Goal: Find specific page/section: Find specific page/section

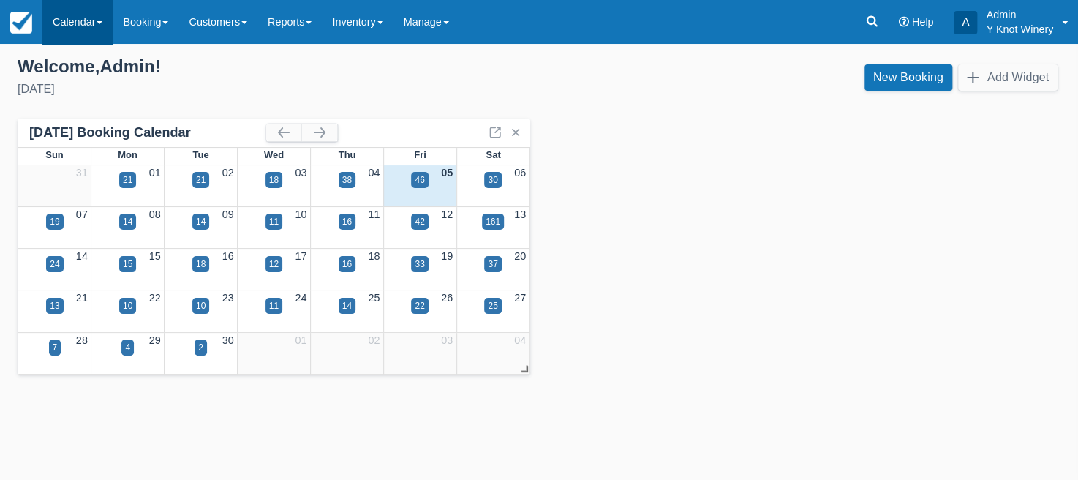
click at [99, 19] on link "Calendar" at bounding box center [77, 22] width 70 height 44
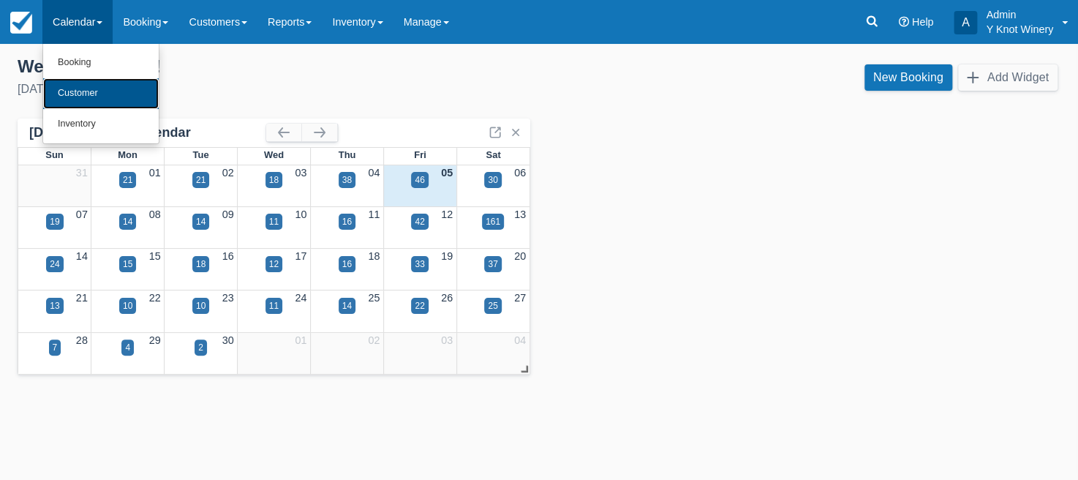
click at [84, 89] on link "Customer" at bounding box center [101, 93] width 116 height 31
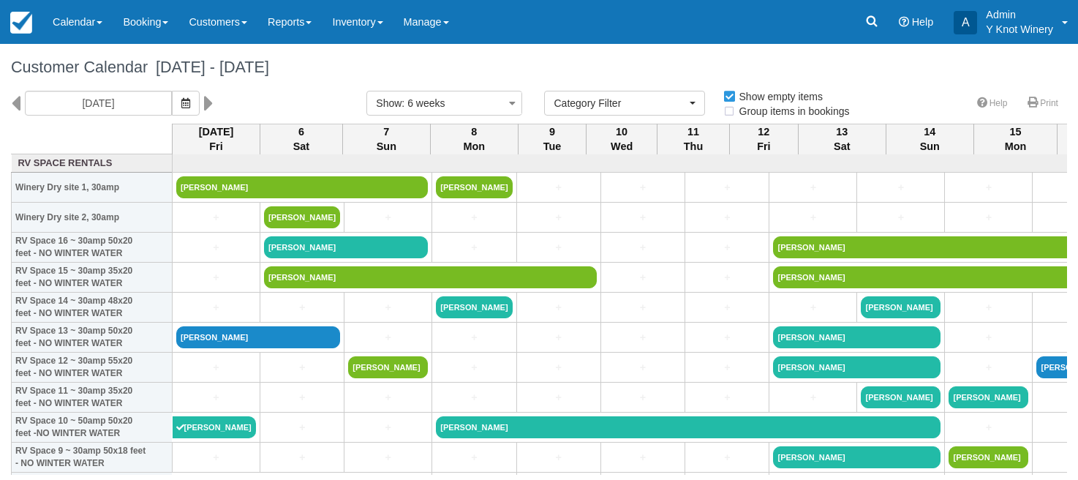
select select
click at [258, 25] on link "Customers" at bounding box center [218, 22] width 79 height 44
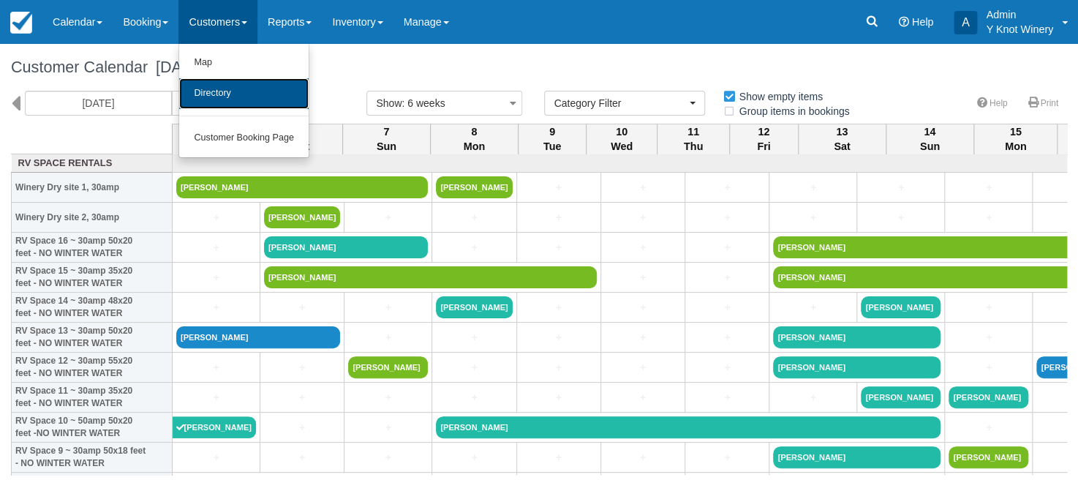
click at [242, 91] on link "Directory" at bounding box center [243, 93] width 129 height 31
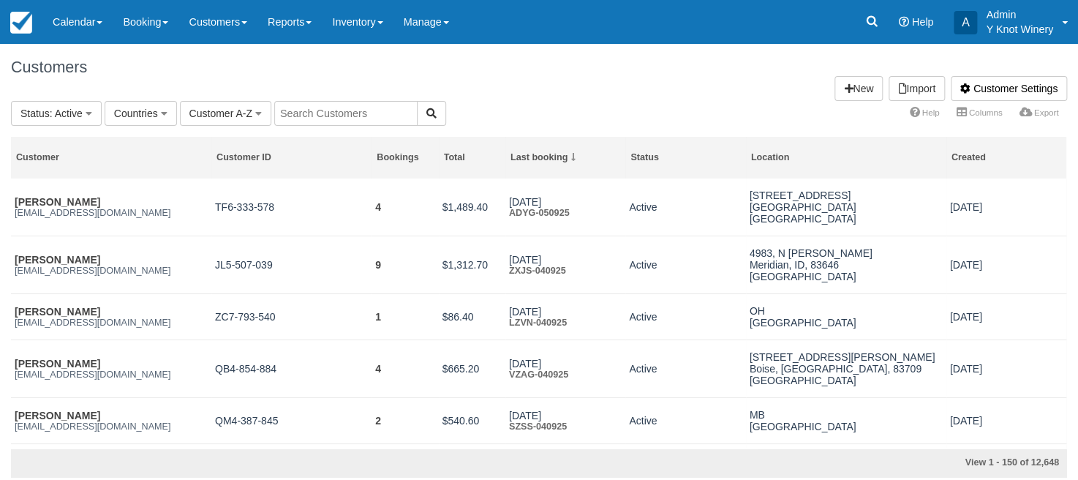
click at [312, 112] on input "text" at bounding box center [345, 113] width 143 height 25
type input "[PERSON_NAME]"
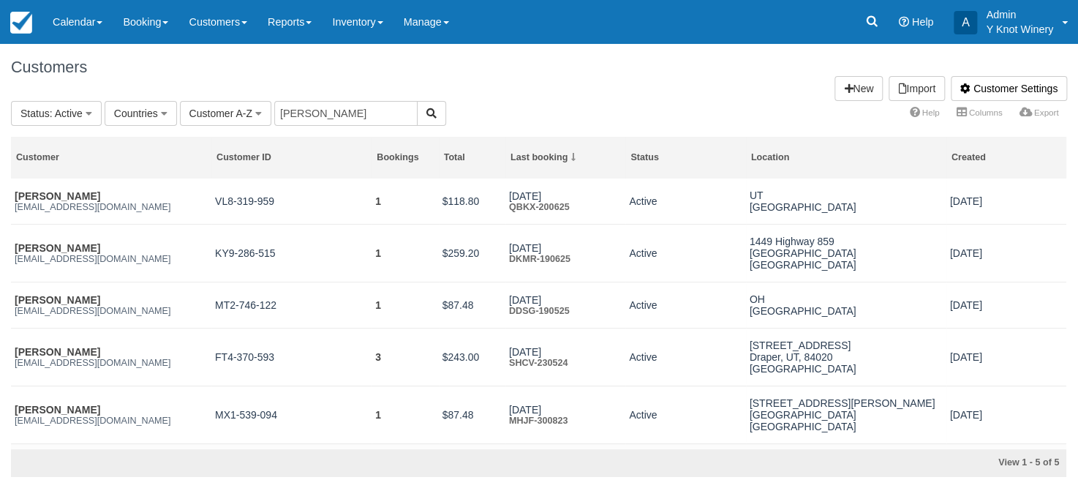
scroll to position [1, 0]
click at [244, 73] on h1 "Customers Customer Settings Import New" at bounding box center [539, 68] width 1056 height 18
